Goal: Check status: Check status

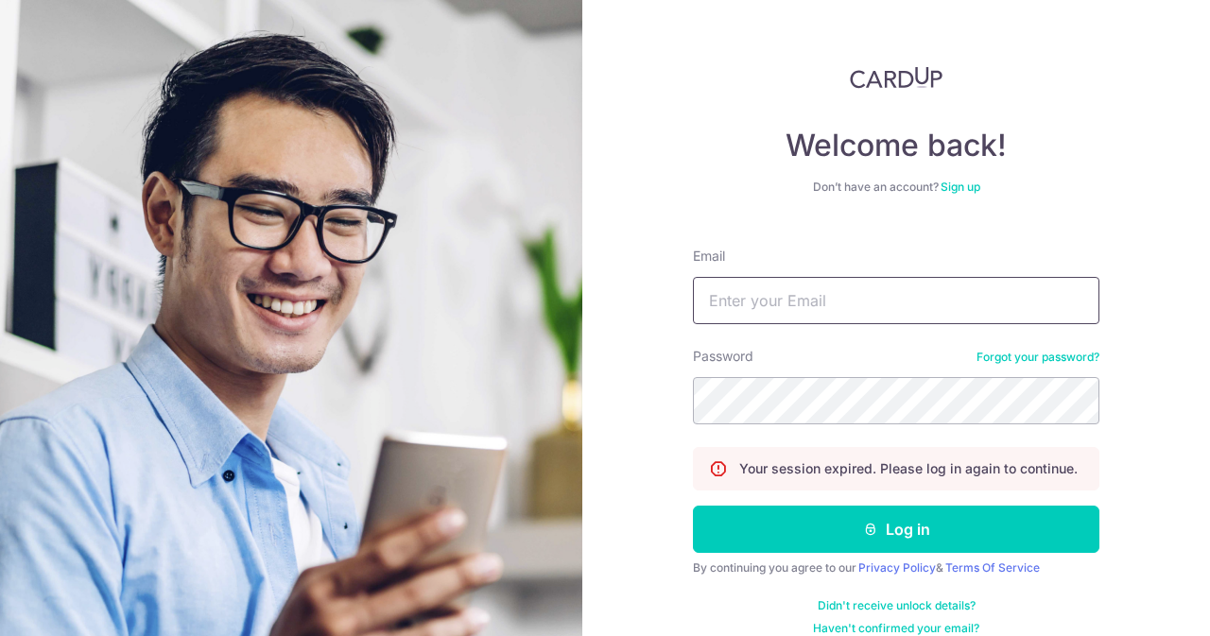
click at [754, 305] on input "Email" at bounding box center [896, 300] width 407 height 47
type input "[EMAIL_ADDRESS][DOMAIN_NAME]"
click at [693, 506] on button "Log in" at bounding box center [896, 529] width 407 height 47
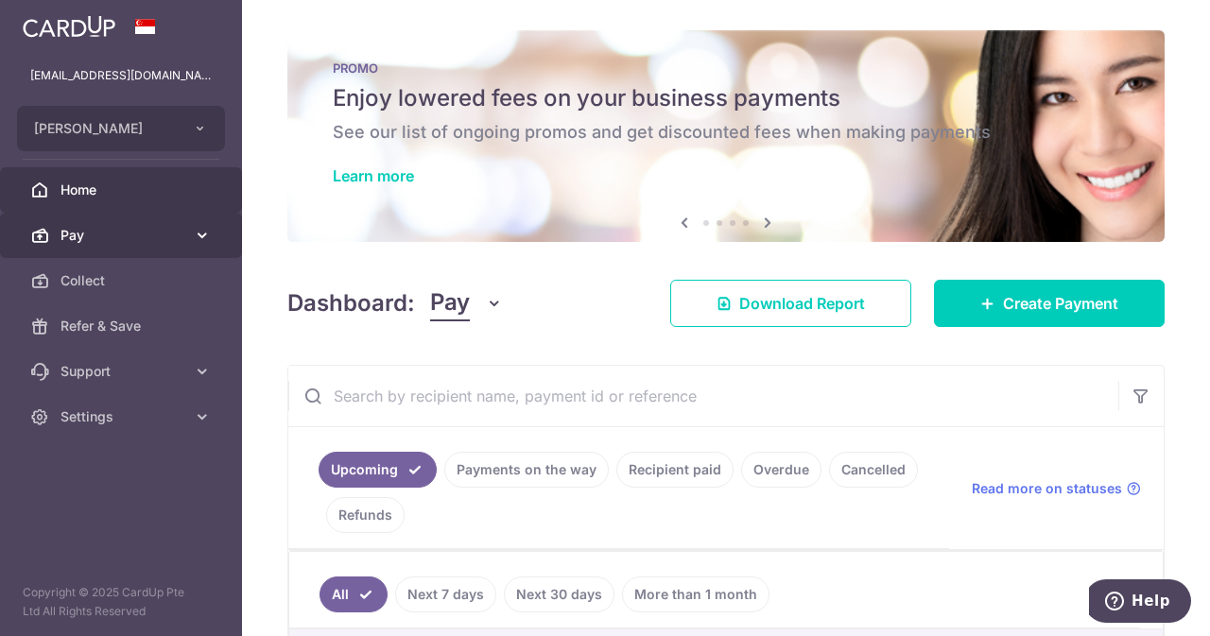
click at [145, 223] on link "Pay" at bounding box center [121, 235] width 242 height 45
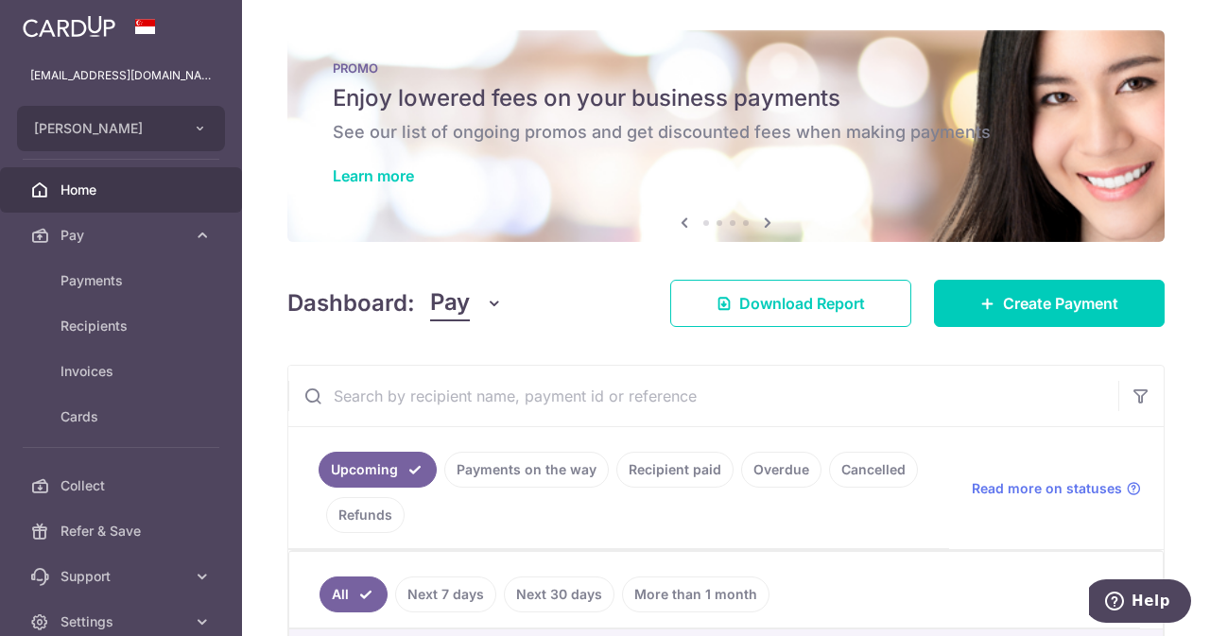
scroll to position [115, 0]
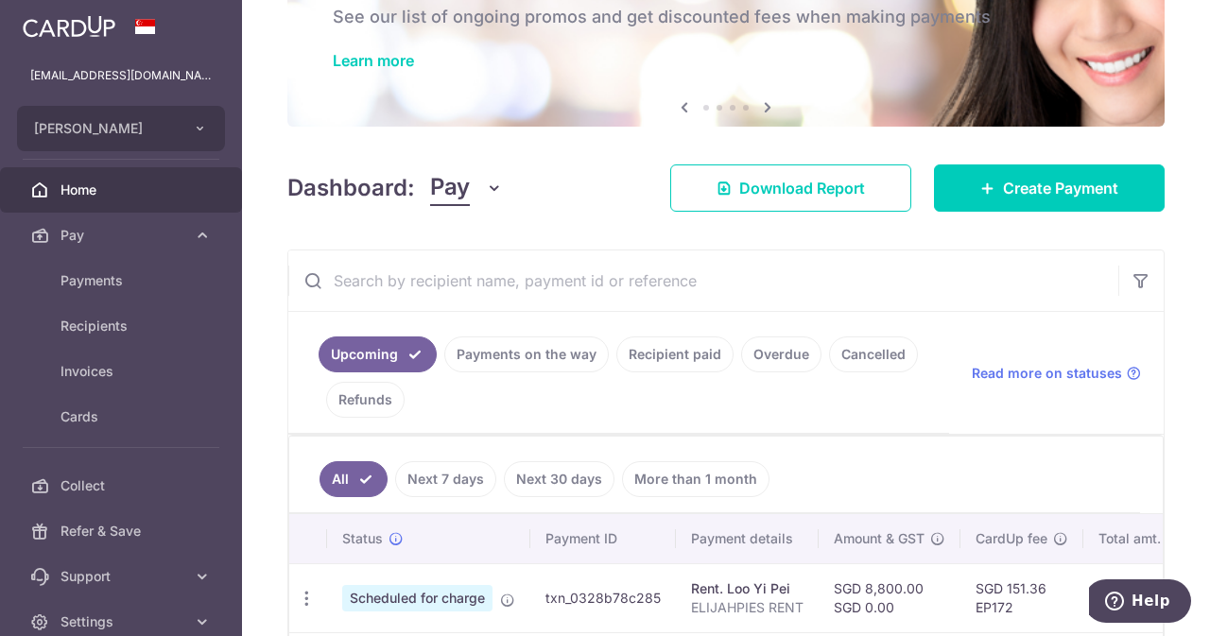
click at [509, 355] on link "Payments on the way" at bounding box center [526, 355] width 165 height 36
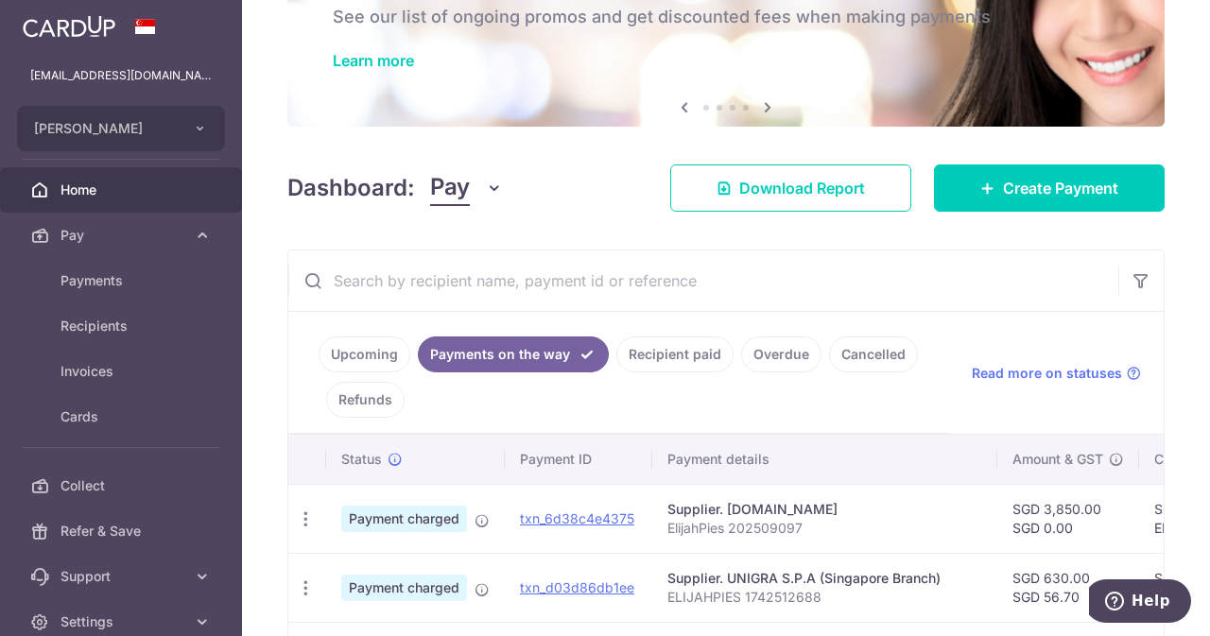
click at [529, 281] on input "text" at bounding box center [703, 281] width 830 height 61
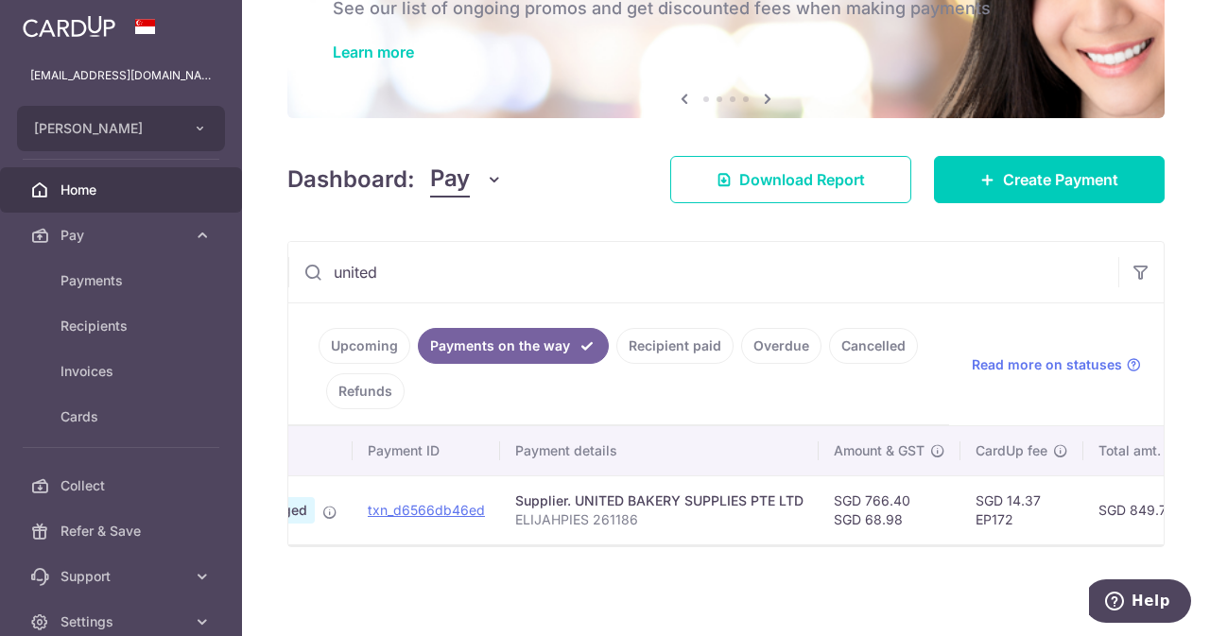
scroll to position [0, 151]
click at [671, 346] on link "Recipient paid" at bounding box center [674, 346] width 117 height 36
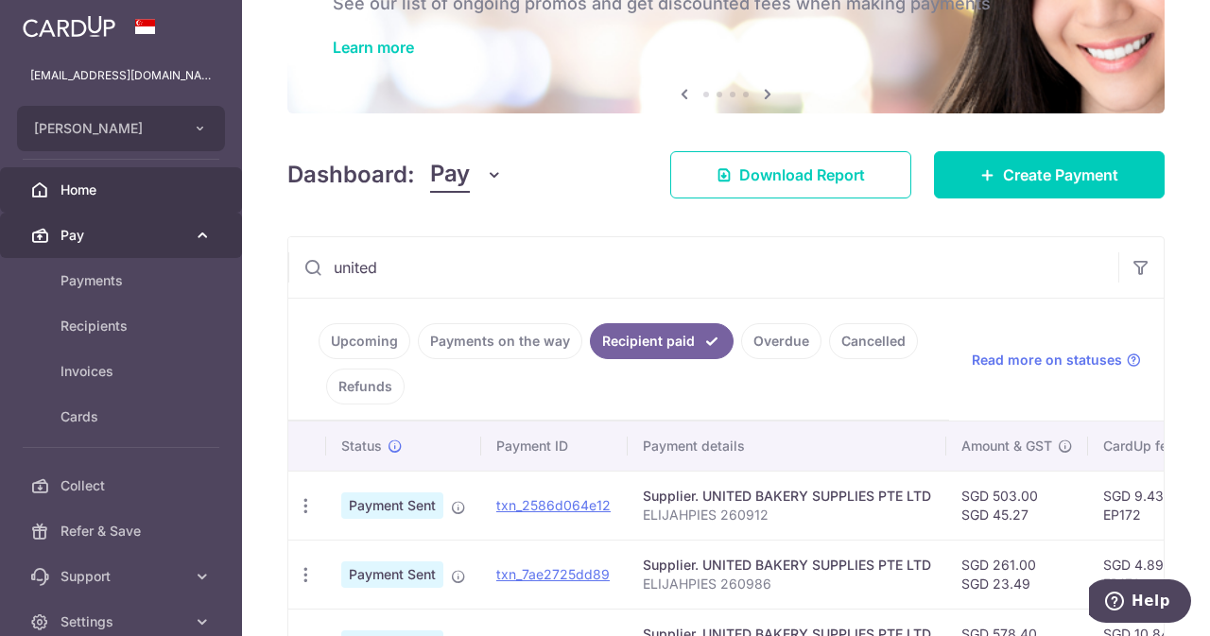
drag, startPoint x: 464, startPoint y: 285, endPoint x: 153, endPoint y: 235, distance: 314.9
click at [153, 235] on main "[EMAIL_ADDRESS][DOMAIN_NAME] ELIJAH PIES Add new company [PERSON_NAME] Home Pay…" at bounding box center [605, 318] width 1210 height 636
paste input "260272"
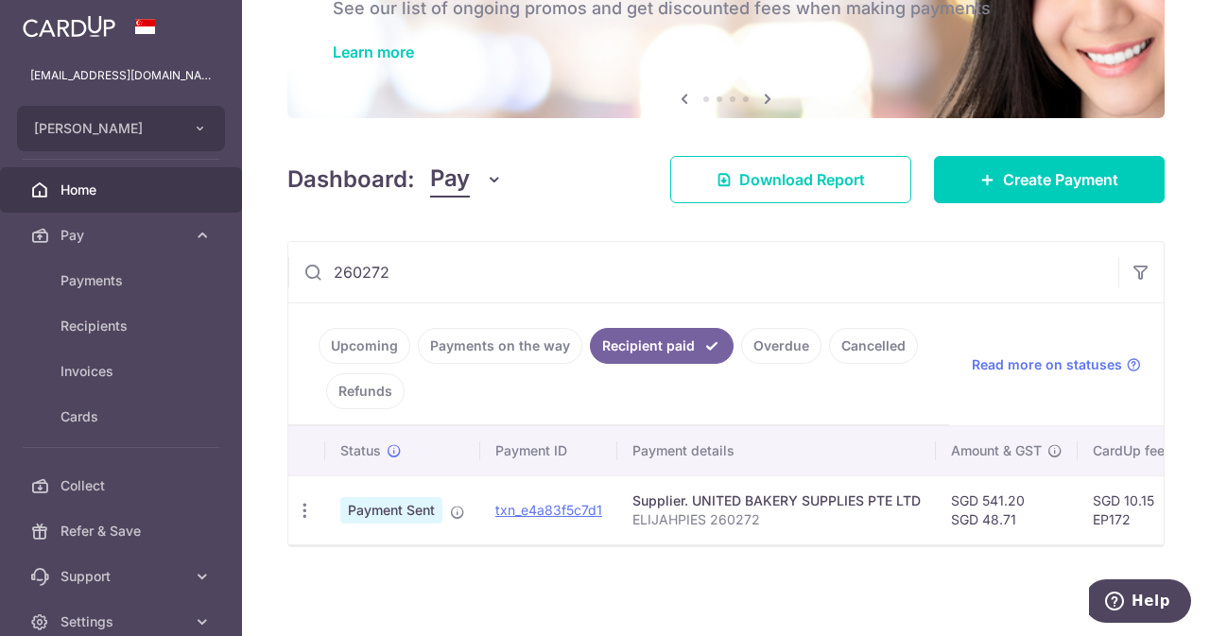
scroll to position [0, 0]
click at [309, 503] on icon "button" at bounding box center [306, 511] width 20 height 20
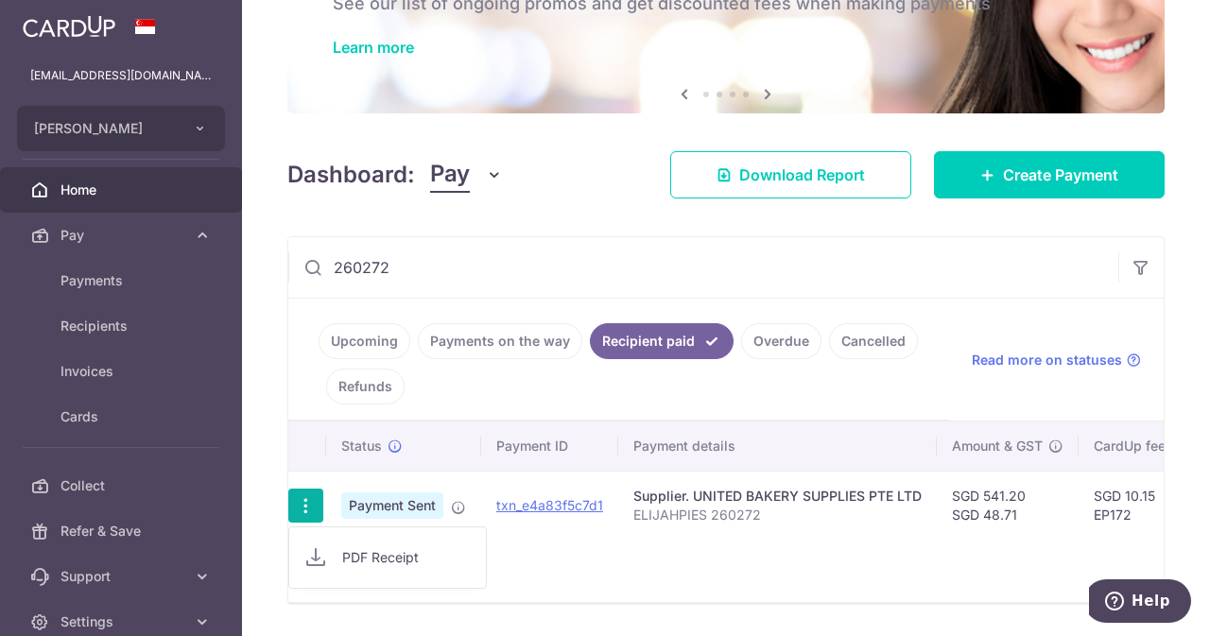
click at [359, 551] on span "PDF Receipt" at bounding box center [406, 557] width 129 height 19
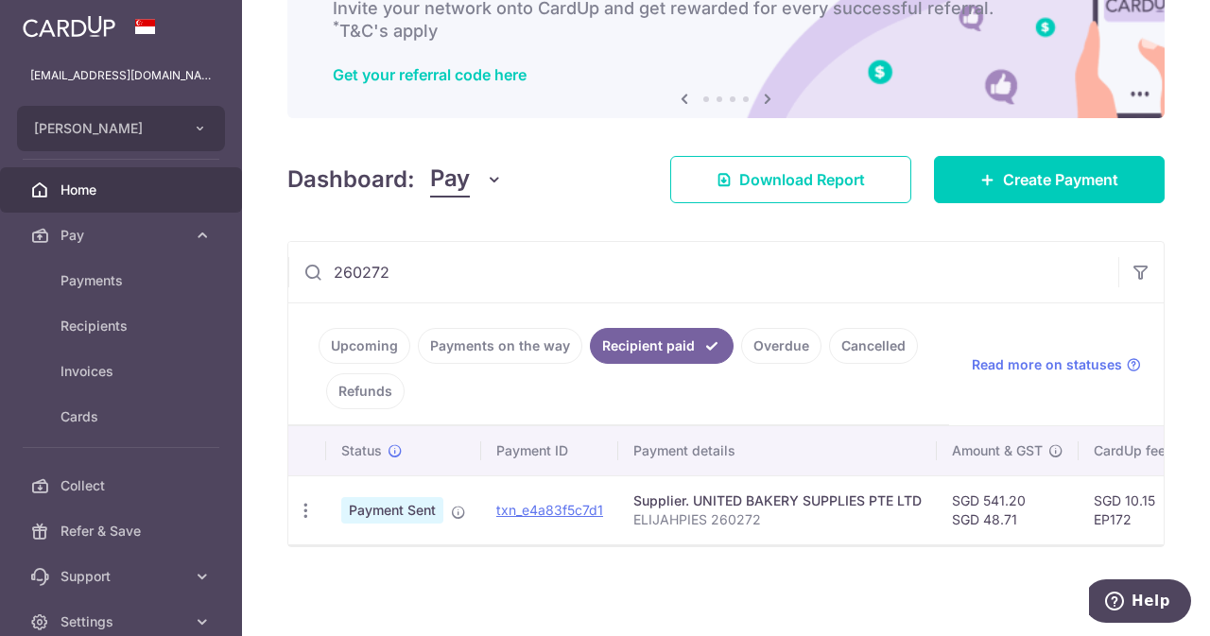
click at [465, 506] on icon at bounding box center [458, 512] width 15 height 15
click at [303, 501] on icon "button" at bounding box center [306, 511] width 20 height 20
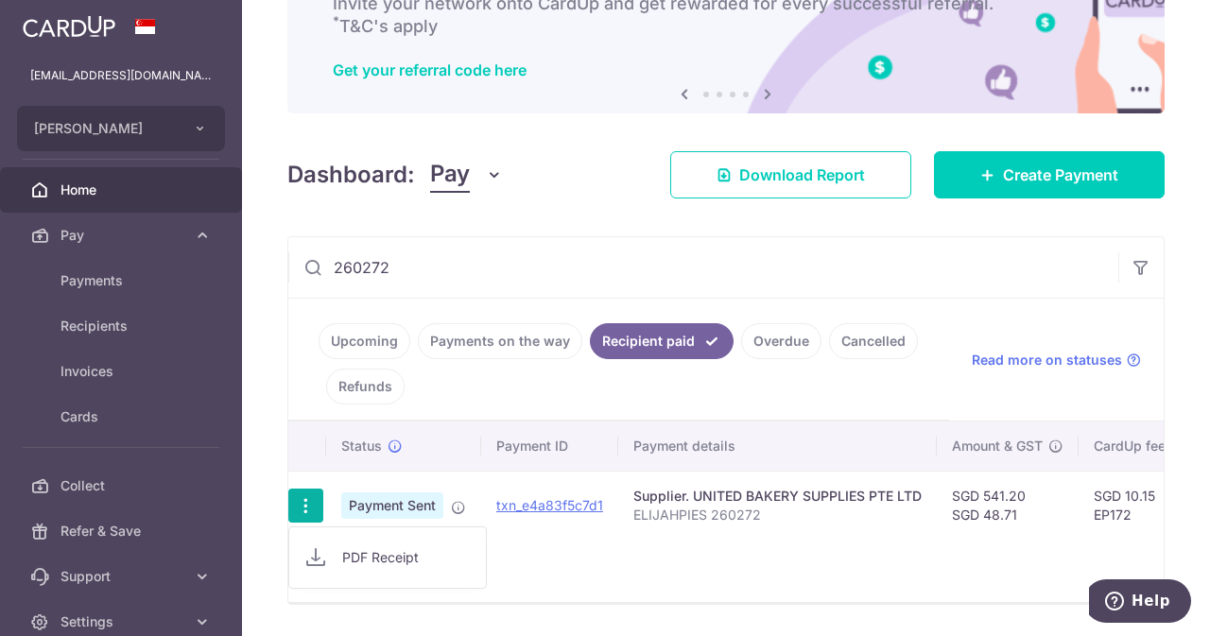
click at [357, 551] on span "PDF Receipt" at bounding box center [406, 557] width 129 height 19
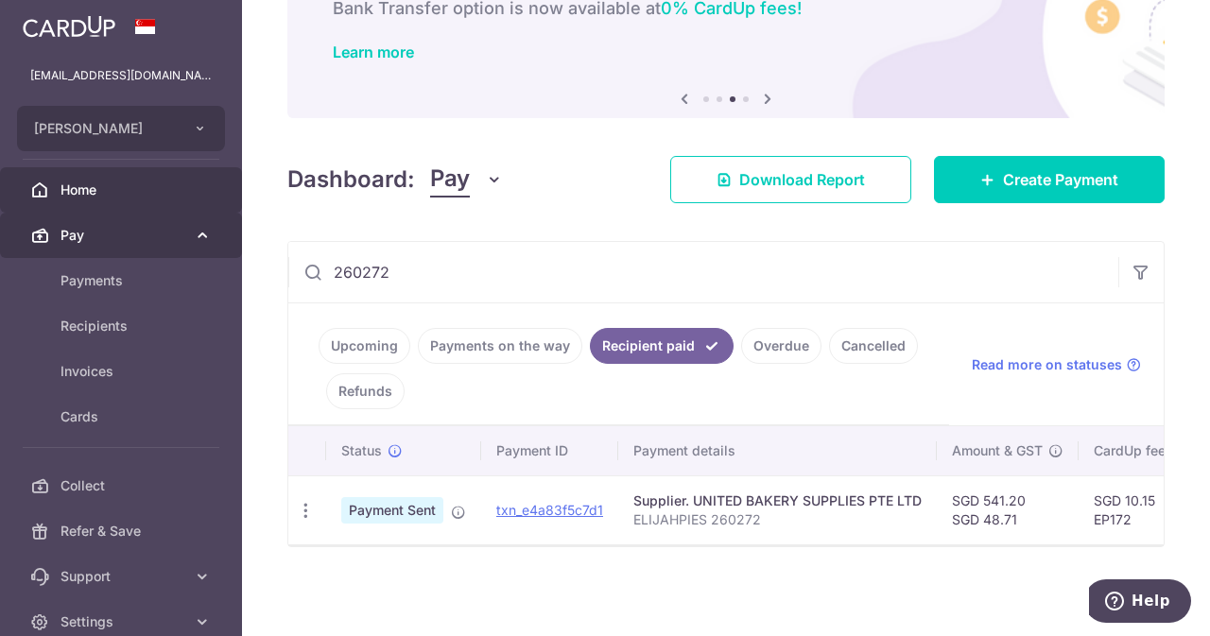
drag, startPoint x: 558, startPoint y: 269, endPoint x: 129, endPoint y: 249, distance: 429.7
click at [129, 249] on main "[EMAIL_ADDRESS][DOMAIN_NAME] ELIJAH PIES Add new company [PERSON_NAME] Home Pay…" at bounding box center [605, 318] width 1210 height 636
paste input "395"
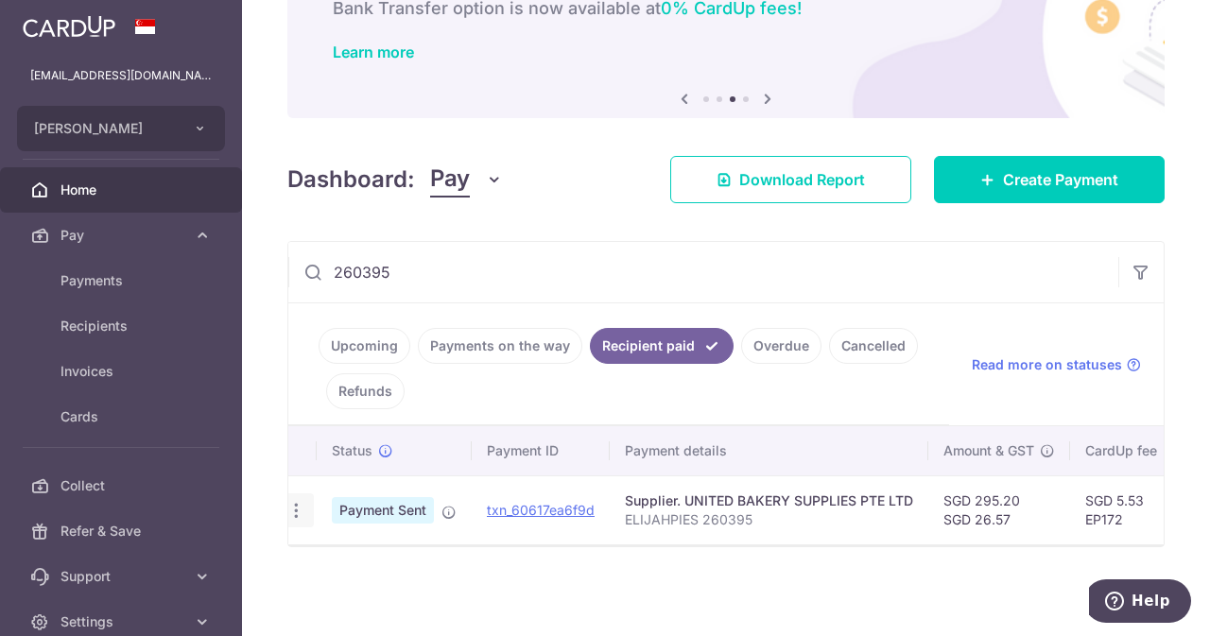
click at [310, 515] on div "PDF Receipt" at bounding box center [296, 511] width 35 height 35
click at [297, 508] on icon "button" at bounding box center [296, 511] width 20 height 20
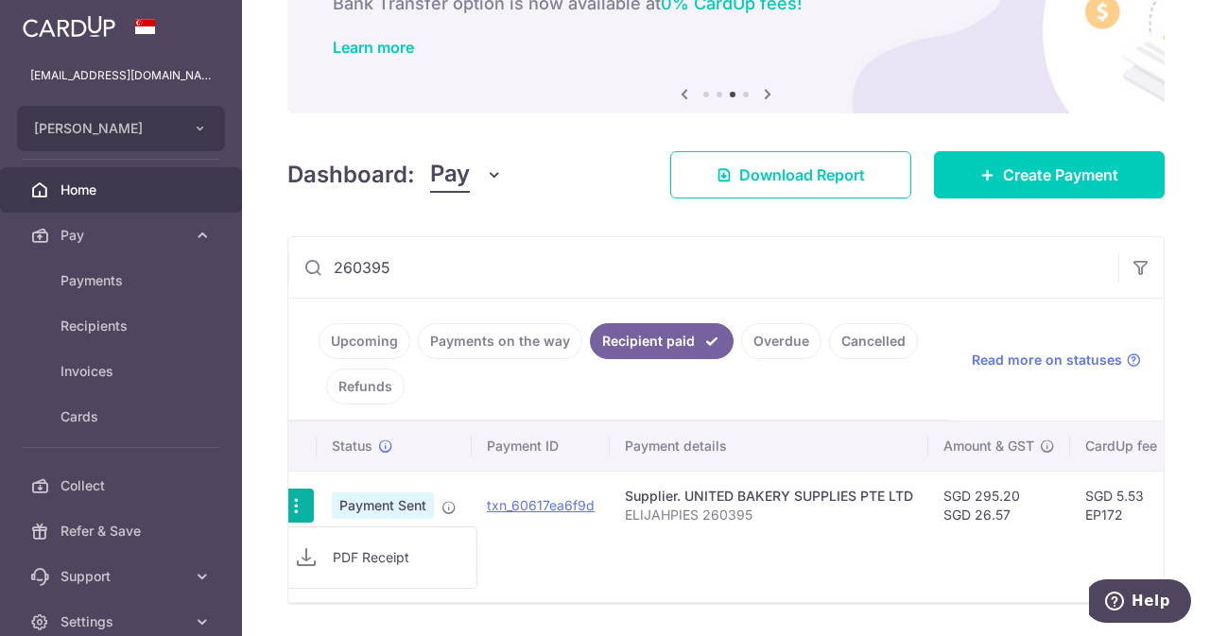
click at [348, 540] on link "PDF Receipt" at bounding box center [378, 557] width 197 height 45
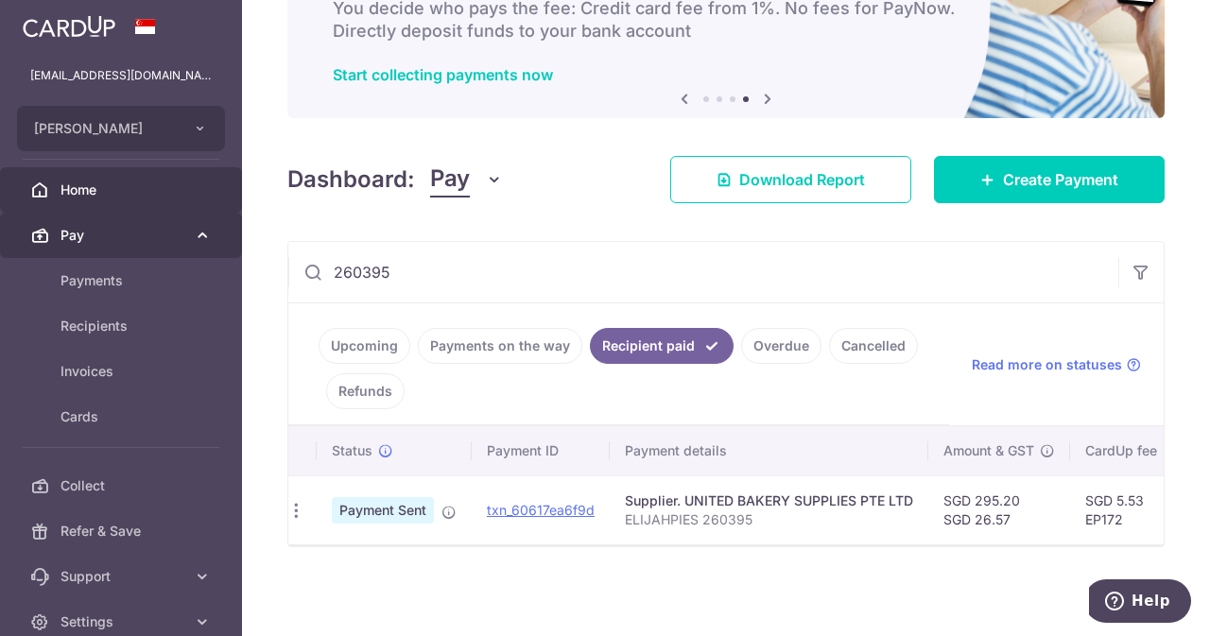
drag, startPoint x: 416, startPoint y: 263, endPoint x: 179, endPoint y: 247, distance: 237.9
click at [179, 247] on main "[EMAIL_ADDRESS][DOMAIN_NAME] ELIJAH PIES Add new company [PERSON_NAME] Home Pay…" at bounding box center [605, 318] width 1210 height 636
paste input "56597"
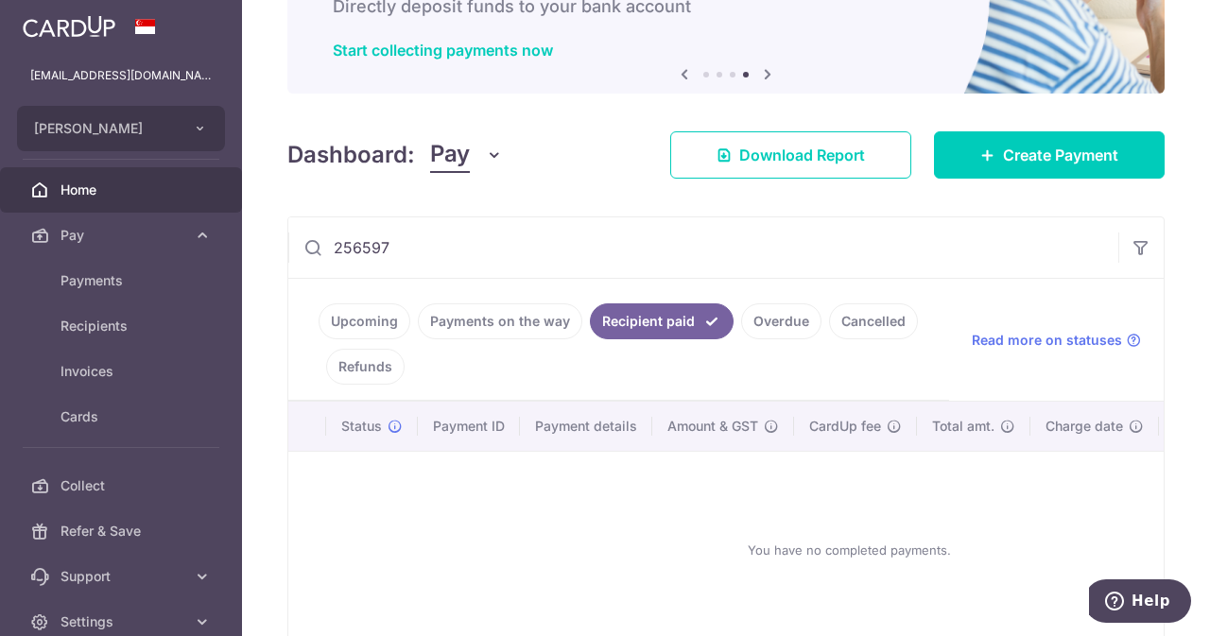
scroll to position [149, 0]
type input "256597"
click at [1129, 269] on div at bounding box center [1140, 247] width 45 height 61
click at [1129, 258] on button "button" at bounding box center [1140, 246] width 45 height 45
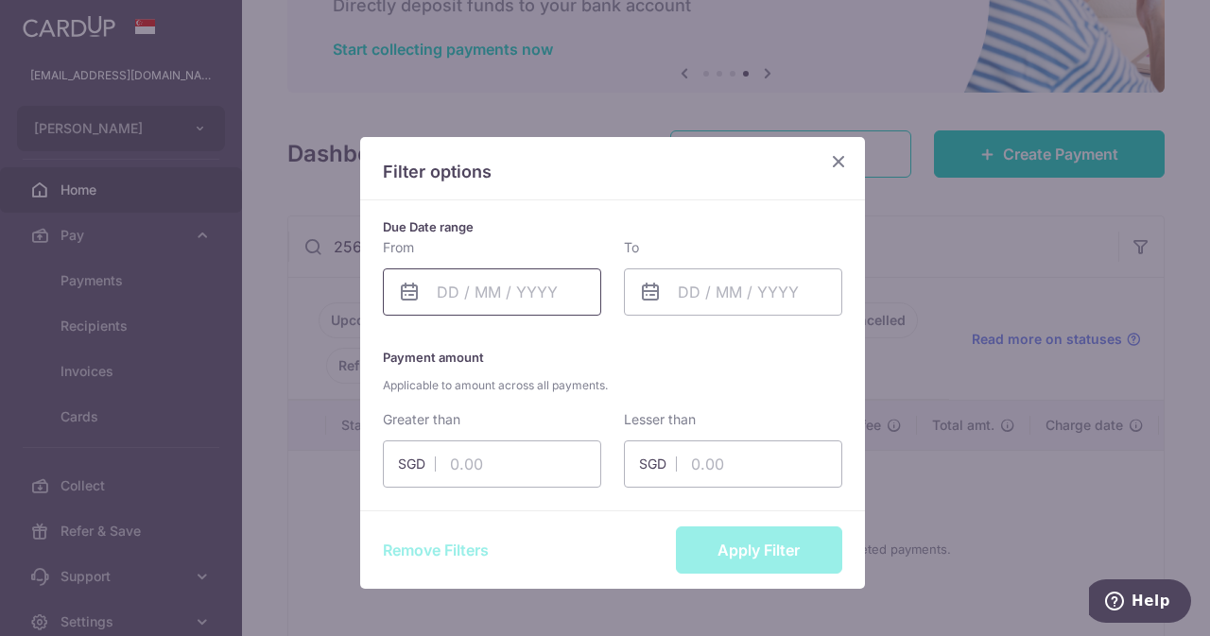
click at [518, 294] on input "text" at bounding box center [492, 292] width 218 height 47
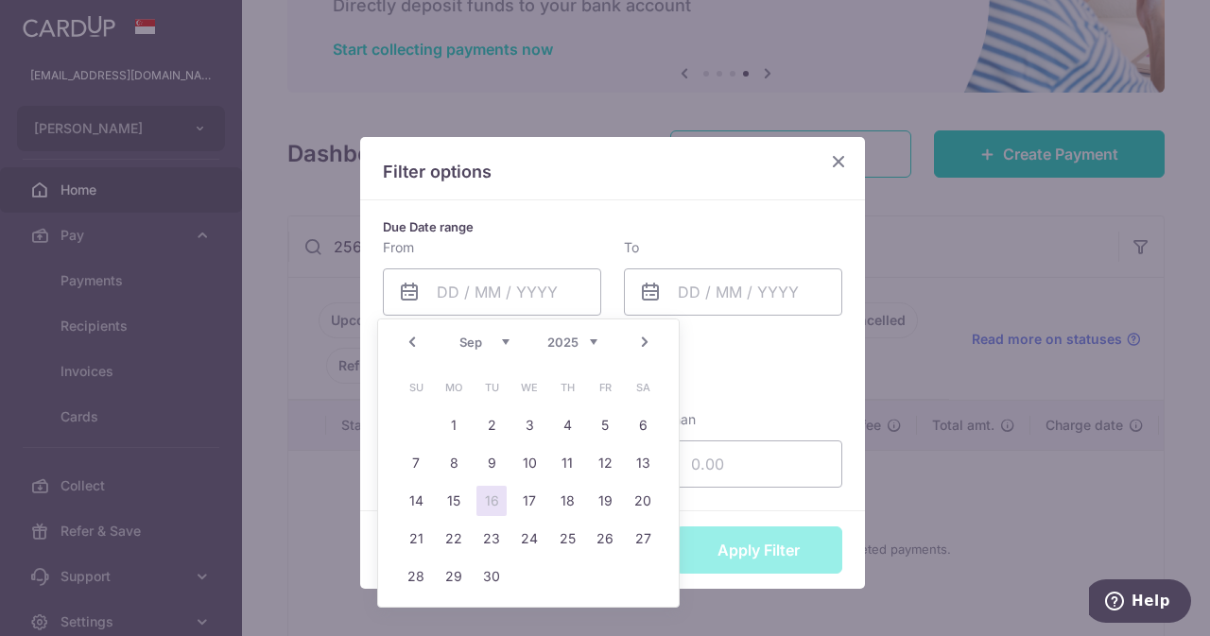
click at [412, 338] on link "Prev" at bounding box center [412, 342] width 23 height 23
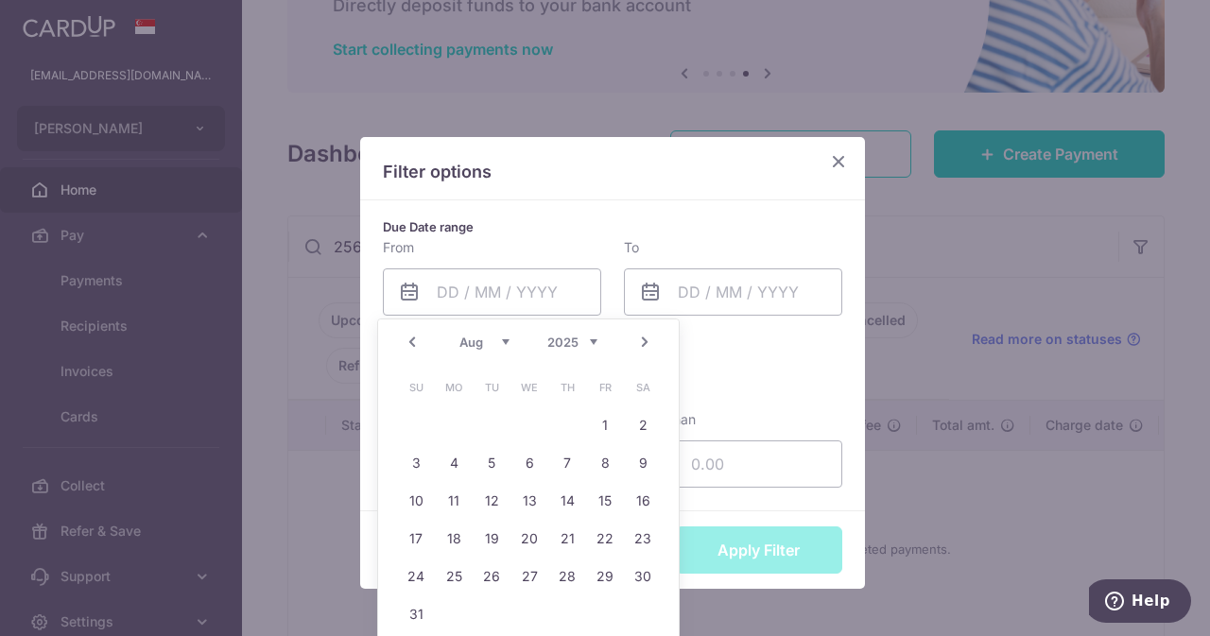
click at [412, 338] on link "Prev" at bounding box center [412, 342] width 23 height 23
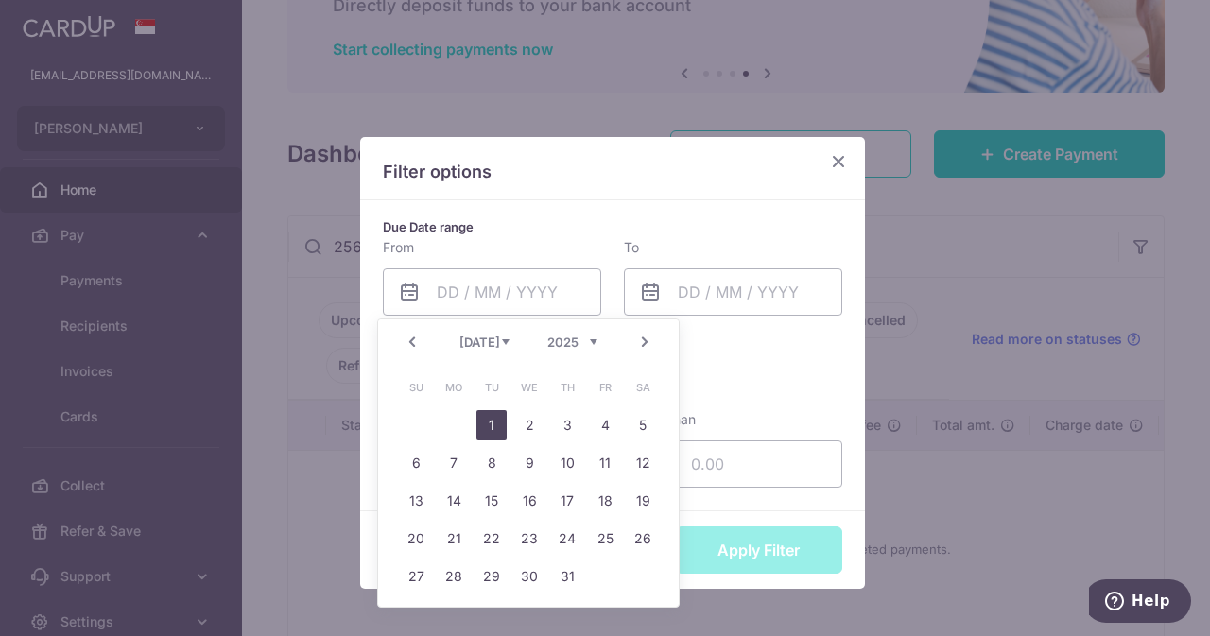
click at [488, 427] on link "1" at bounding box center [492, 425] width 30 height 30
type input "[DATE]"
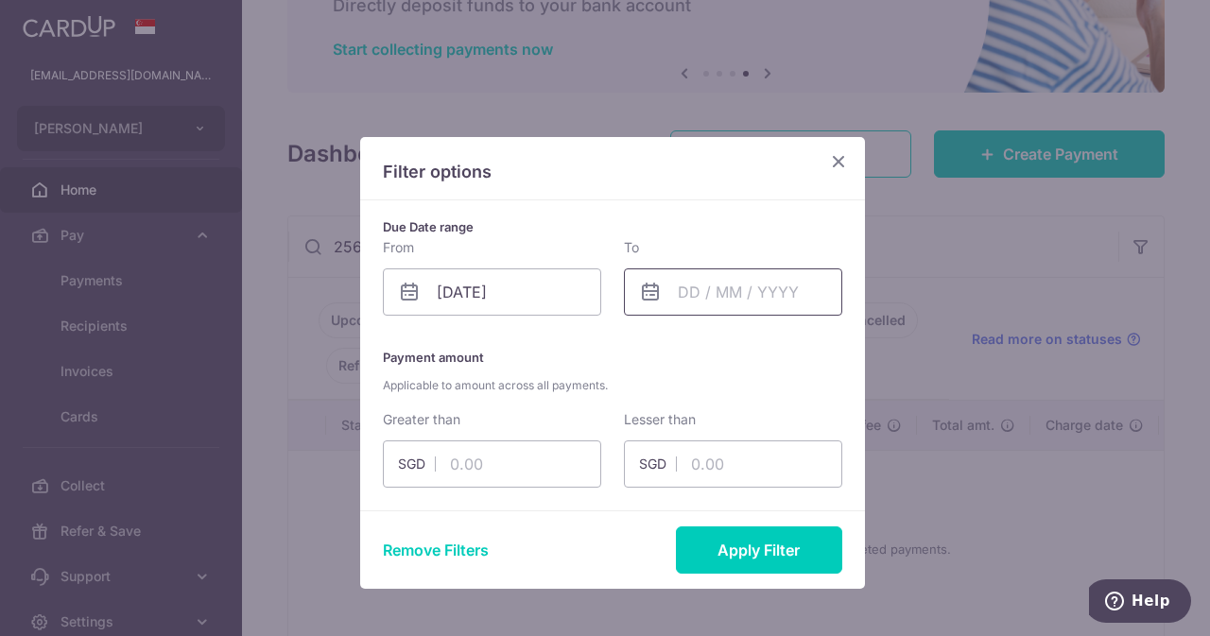
click at [730, 303] on input "text" at bounding box center [733, 292] width 218 height 47
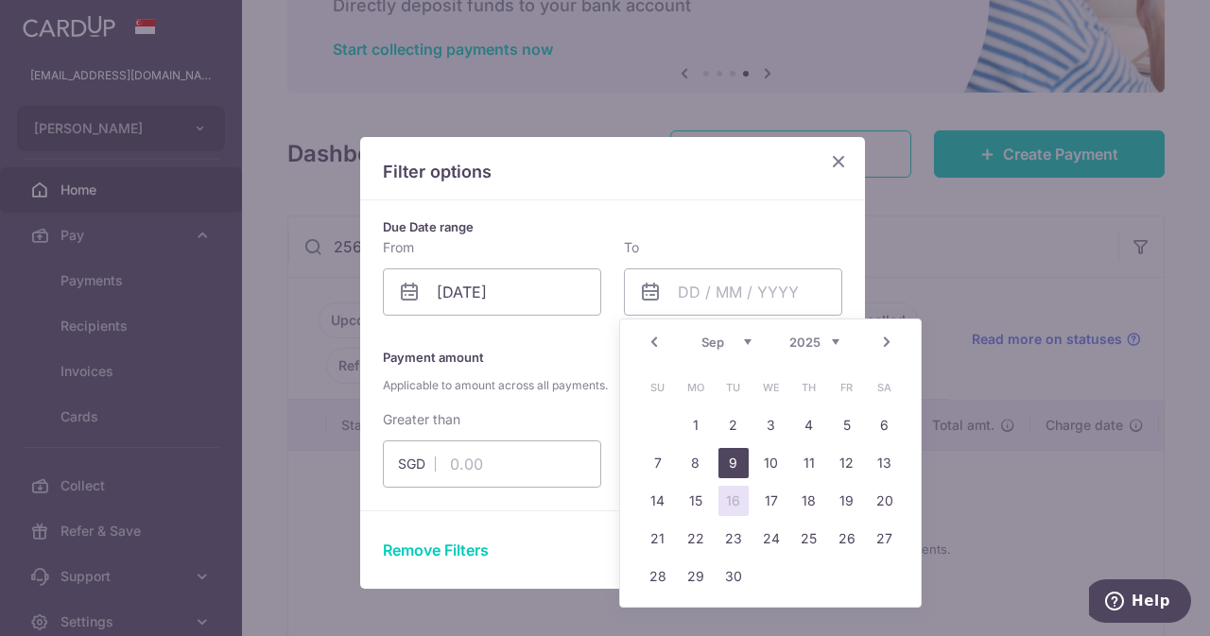
click at [741, 459] on link "9" at bounding box center [734, 463] width 30 height 30
type input "[DATE]"
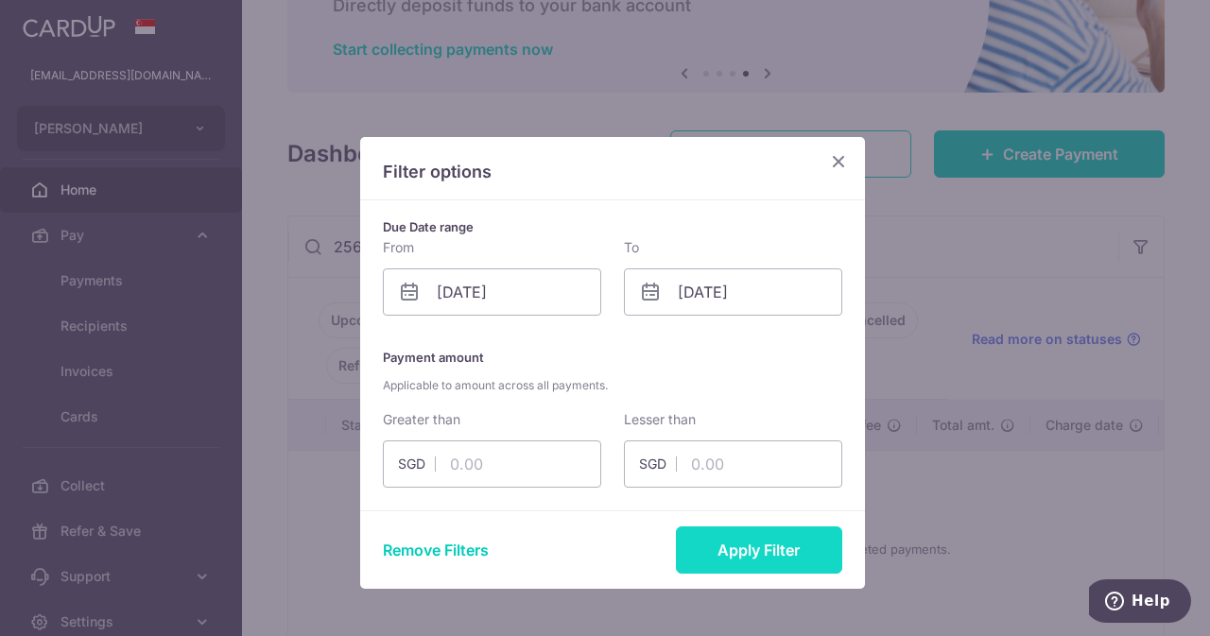
click at [744, 538] on button "Apply Filter" at bounding box center [759, 550] width 166 height 47
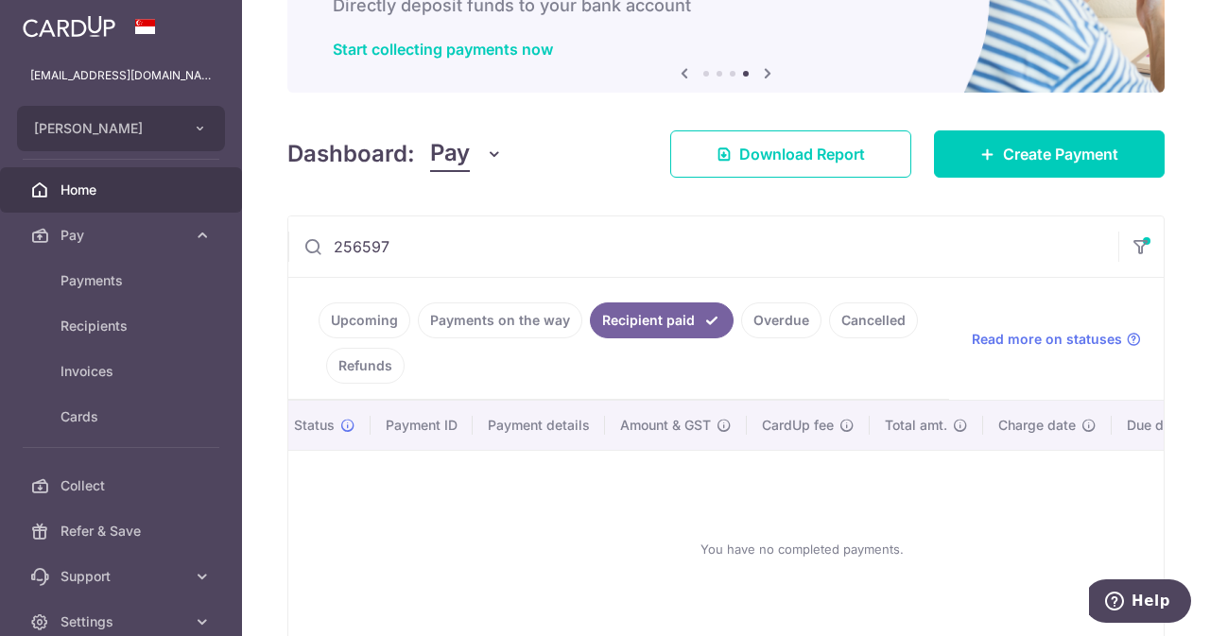
scroll to position [0, 54]
